Goal: Navigation & Orientation: Find specific page/section

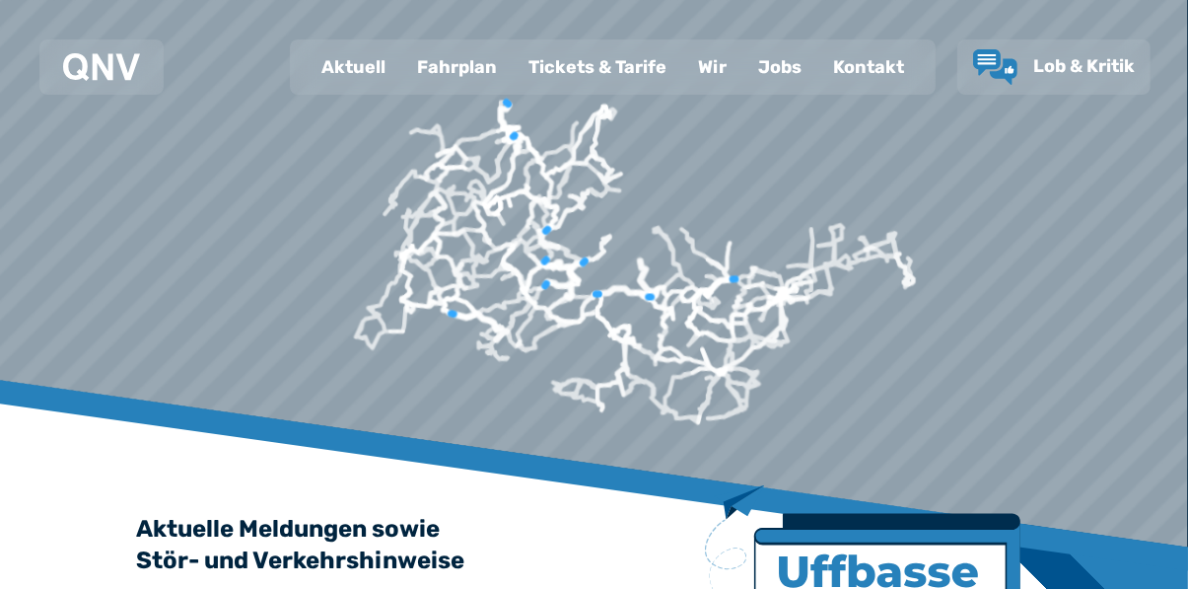
click at [361, 70] on div "Aktuell" at bounding box center [354, 66] width 96 height 51
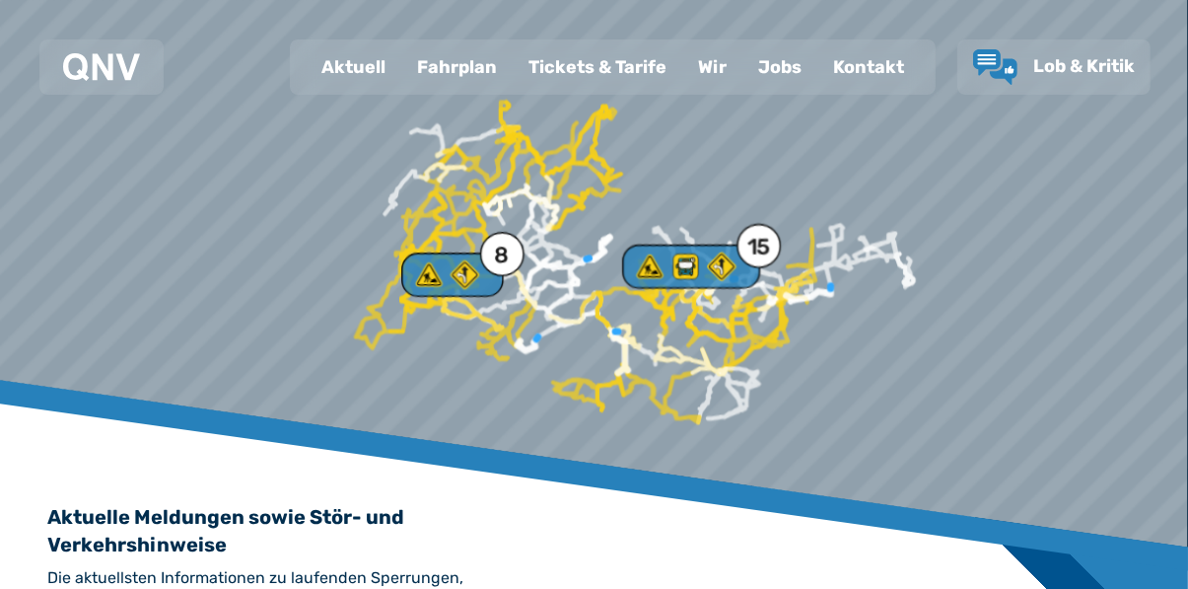
click at [469, 89] on div "Fahrplan" at bounding box center [456, 66] width 111 height 51
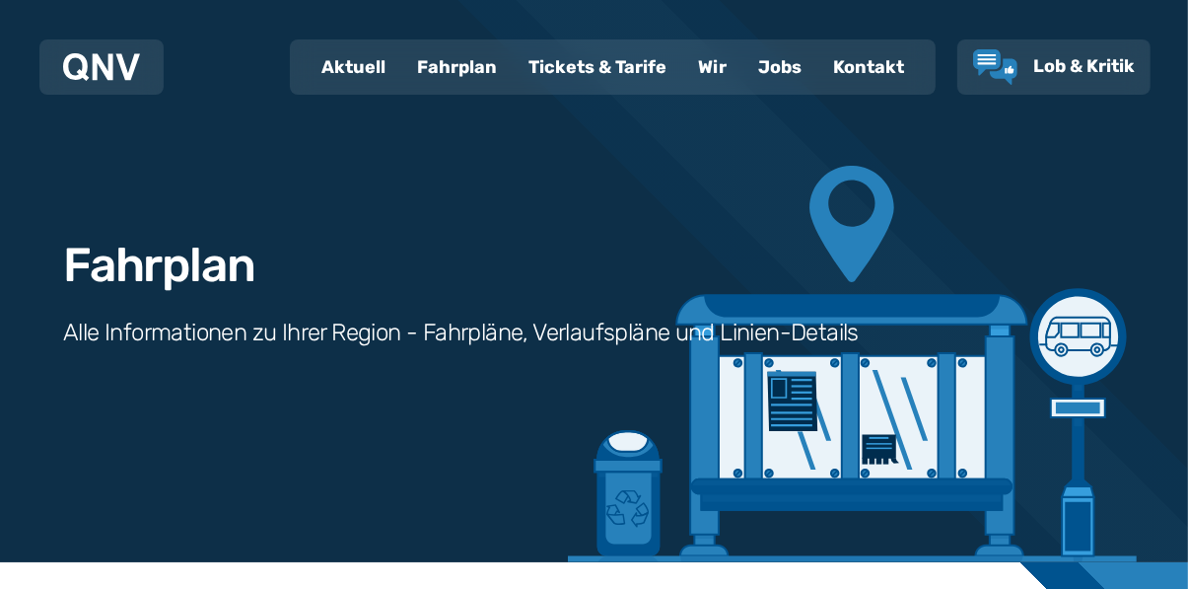
click at [602, 77] on div "Tickets & Tarife" at bounding box center [598, 66] width 170 height 51
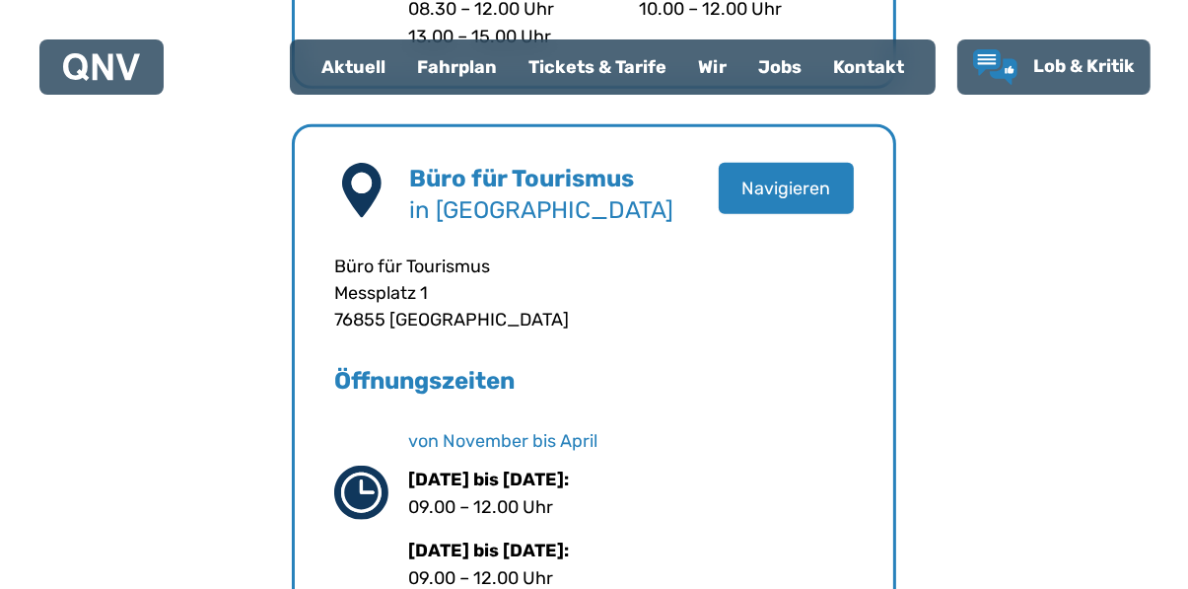
scroll to position [1548, 0]
